Goal: Check status: Check status

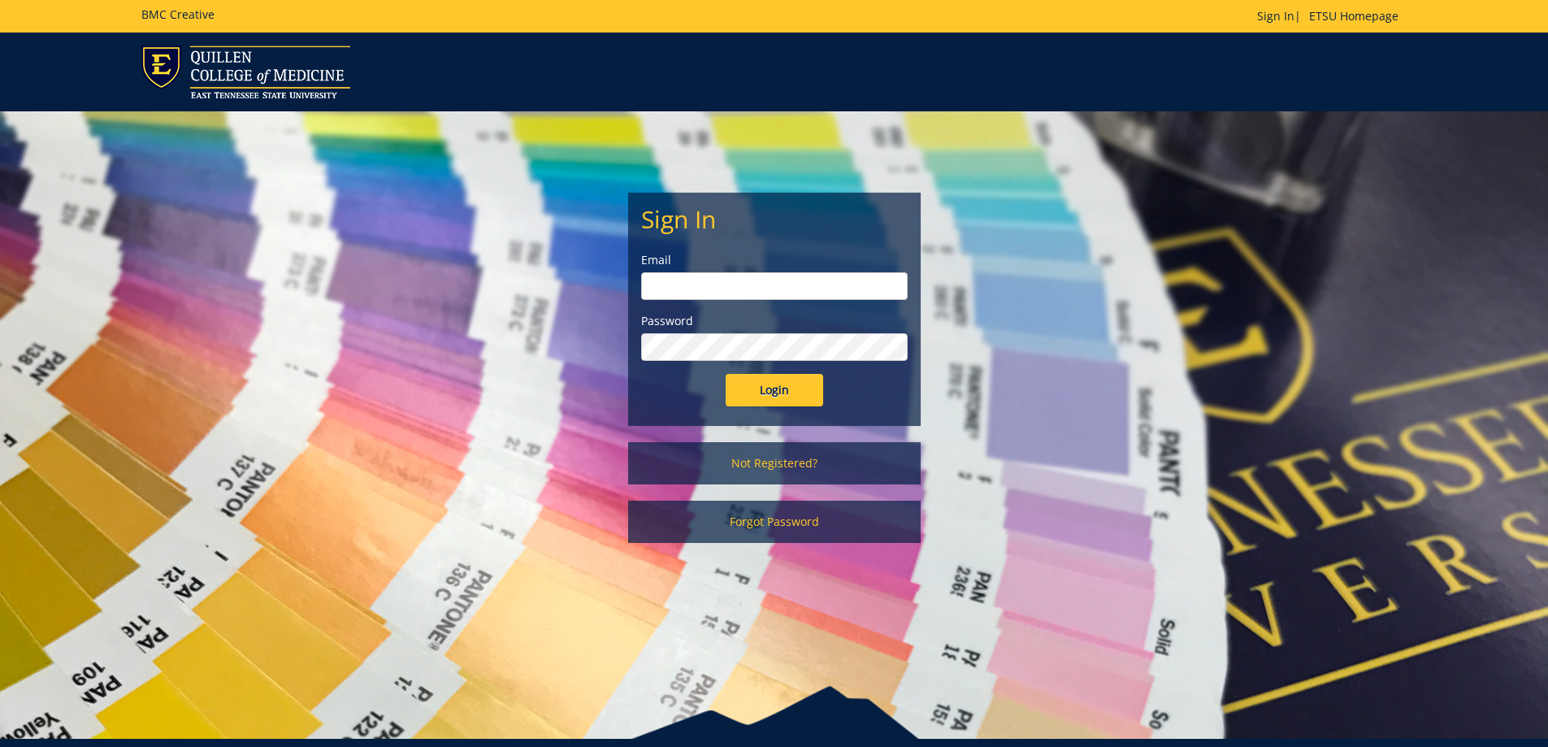
type input "brenner@etsu.edu"
click at [775, 378] on input "Login" at bounding box center [773, 390] width 97 height 32
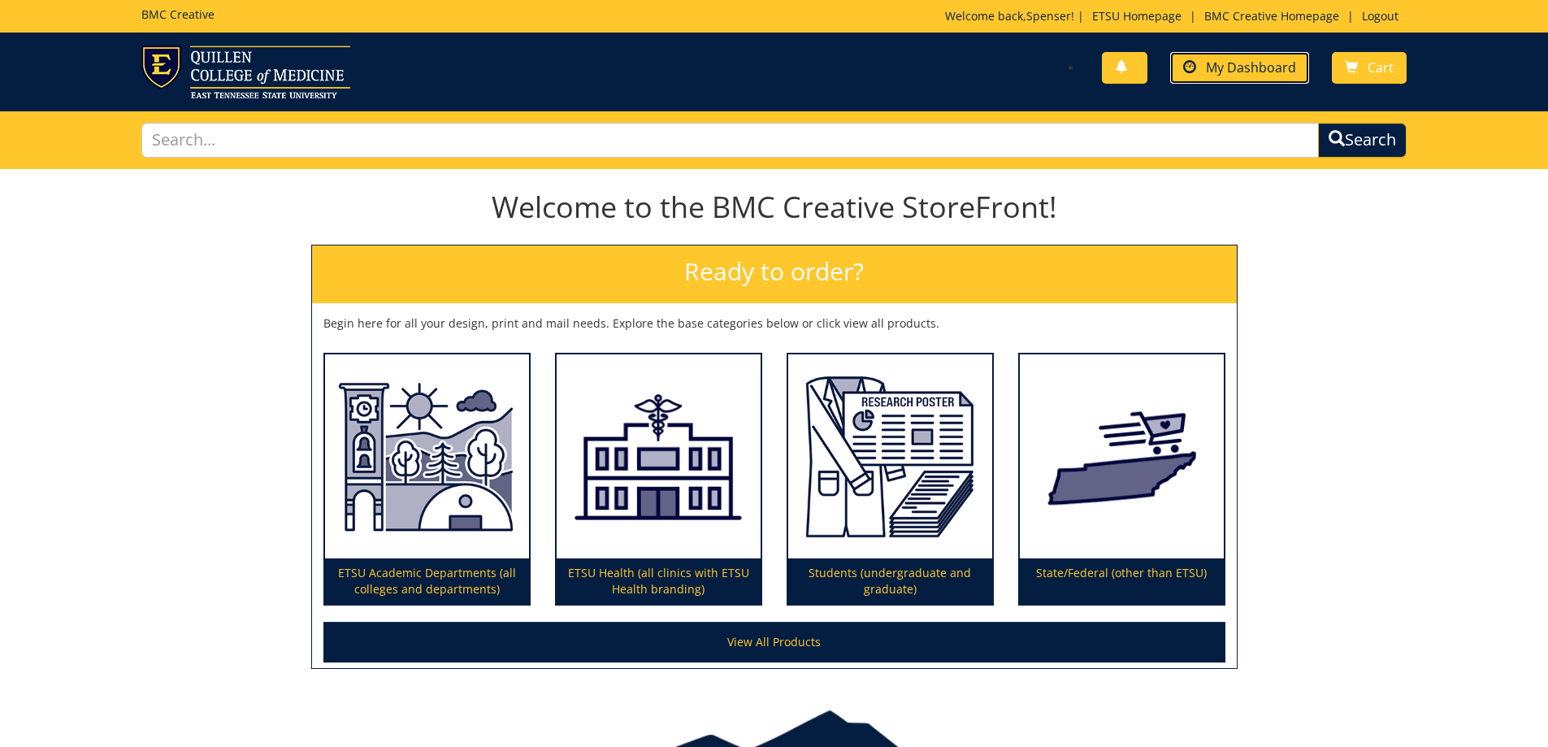
click at [1234, 76] on span "My Dashboard" at bounding box center [1251, 67] width 90 height 18
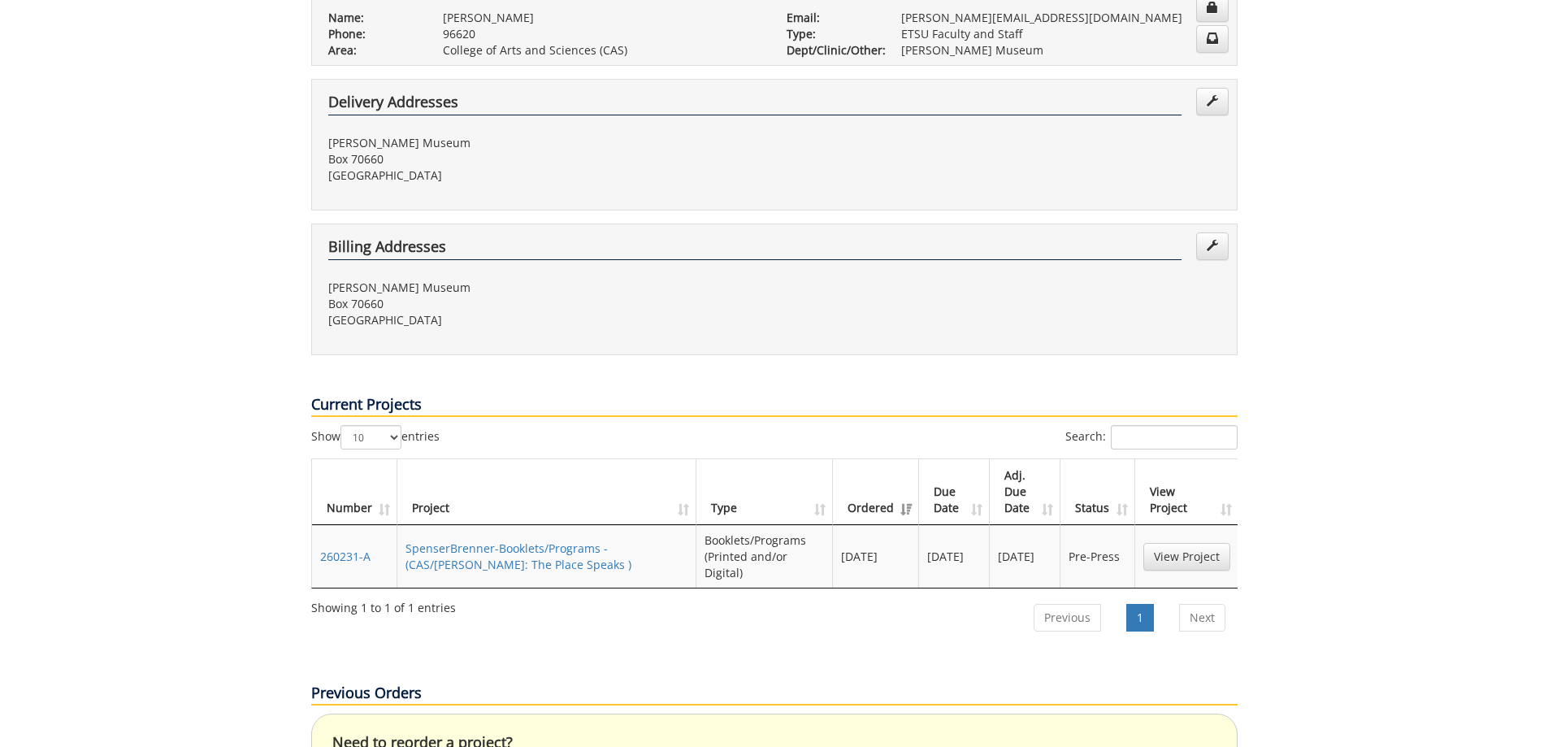
scroll to position [406, 0]
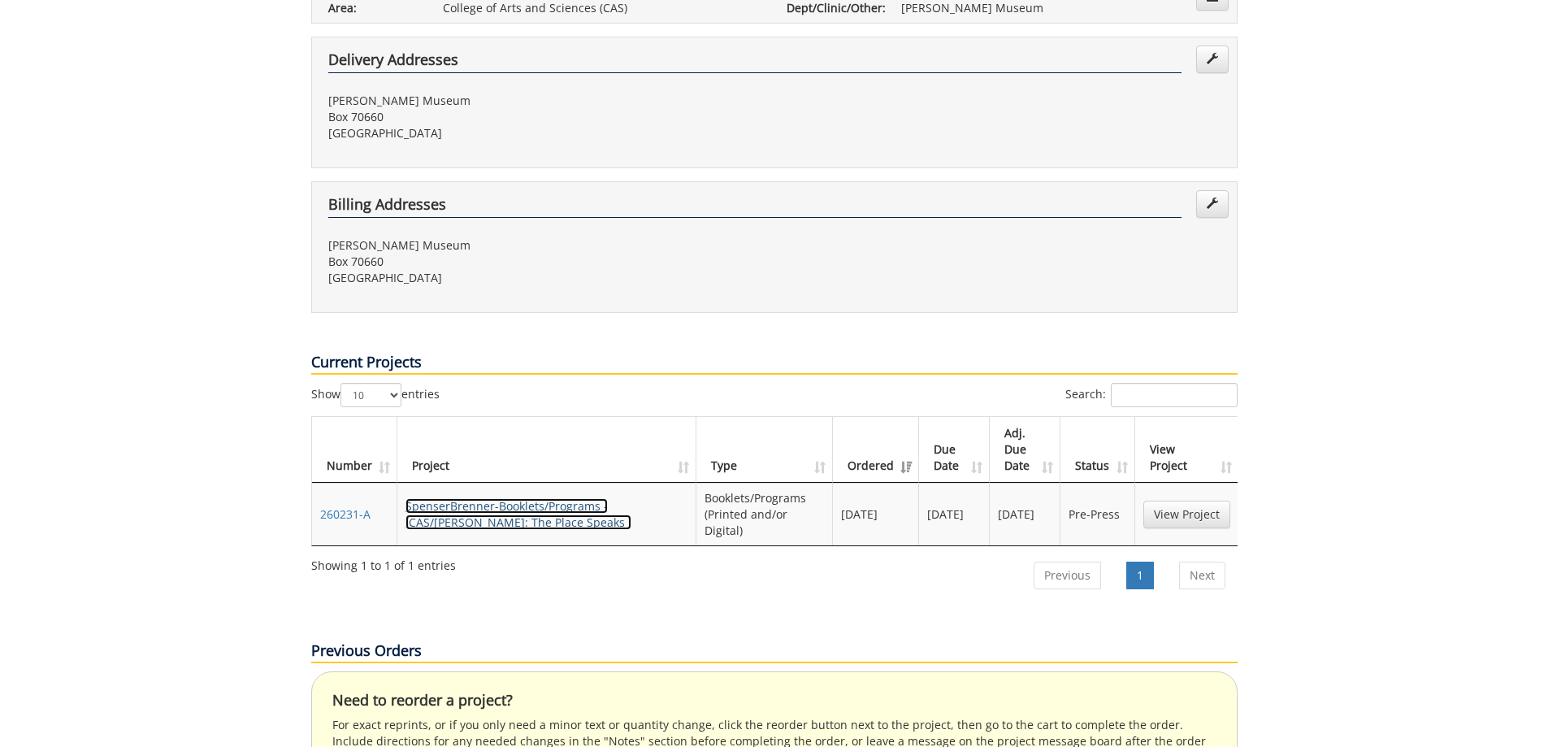
click at [590, 498] on link "SpenserBrenner-Booklets/Programs - (CAS/[PERSON_NAME]: The Place Speaks )" at bounding box center [518, 514] width 226 height 32
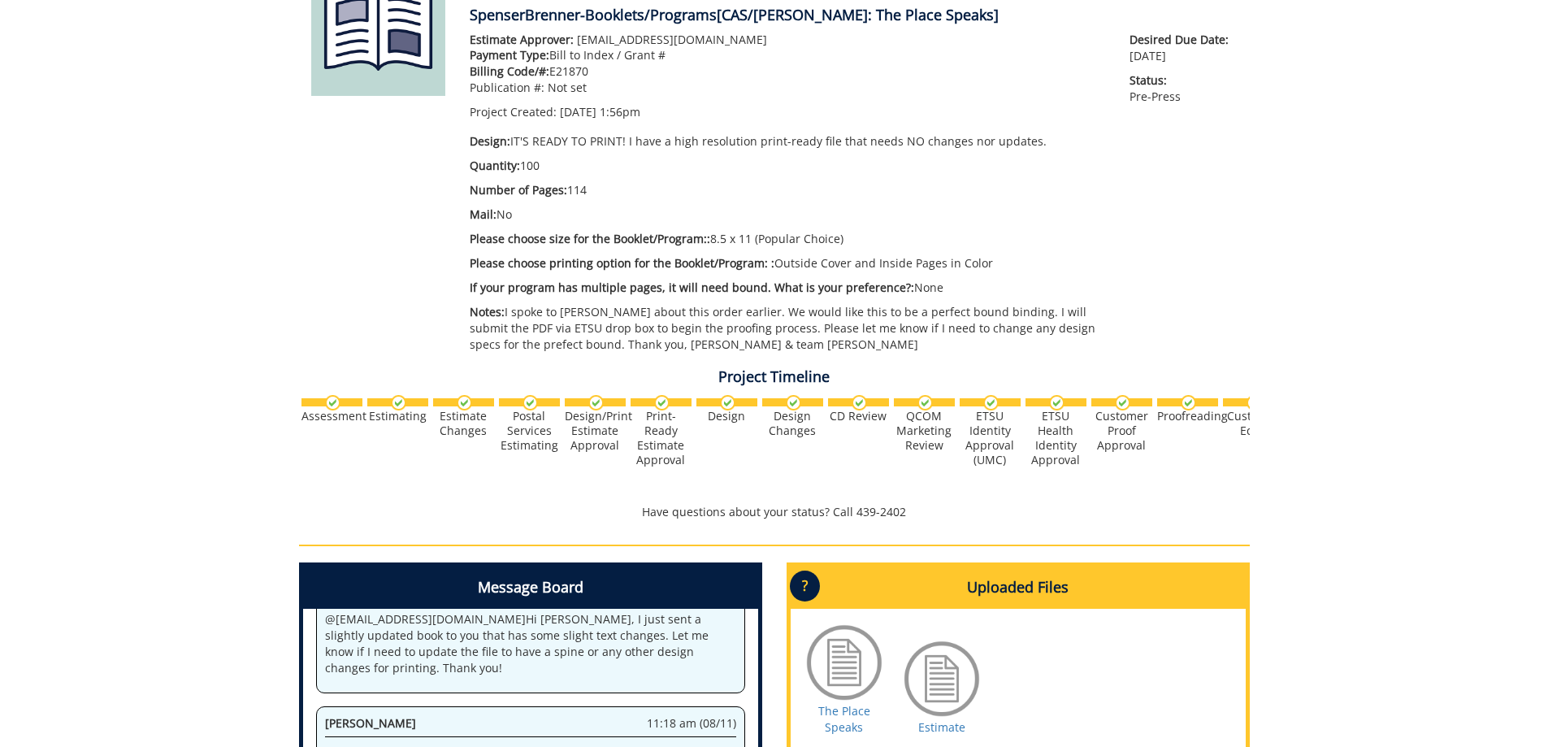
scroll to position [214, 0]
